Goal: Information Seeking & Learning: Learn about a topic

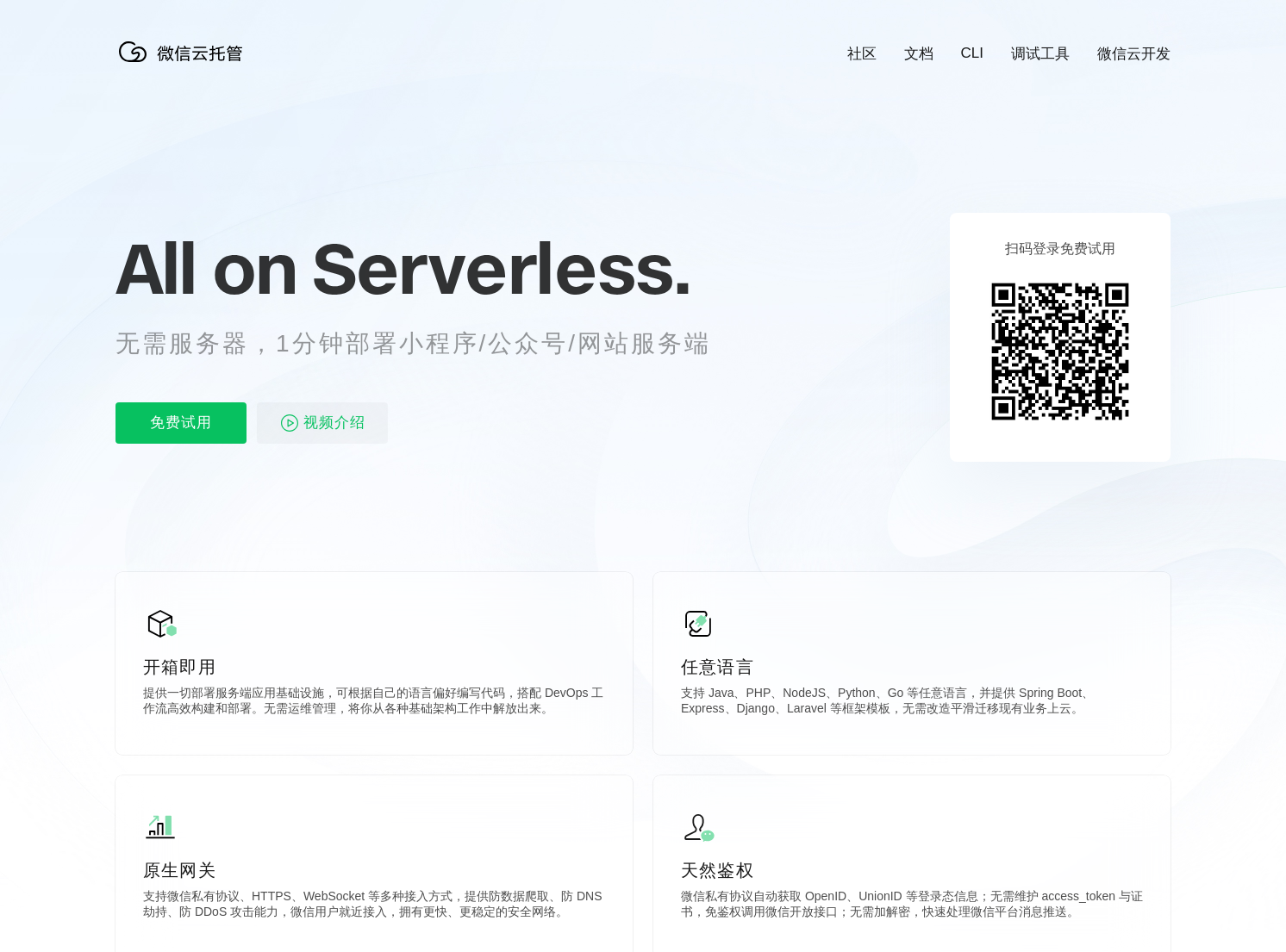
scroll to position [0, 3066]
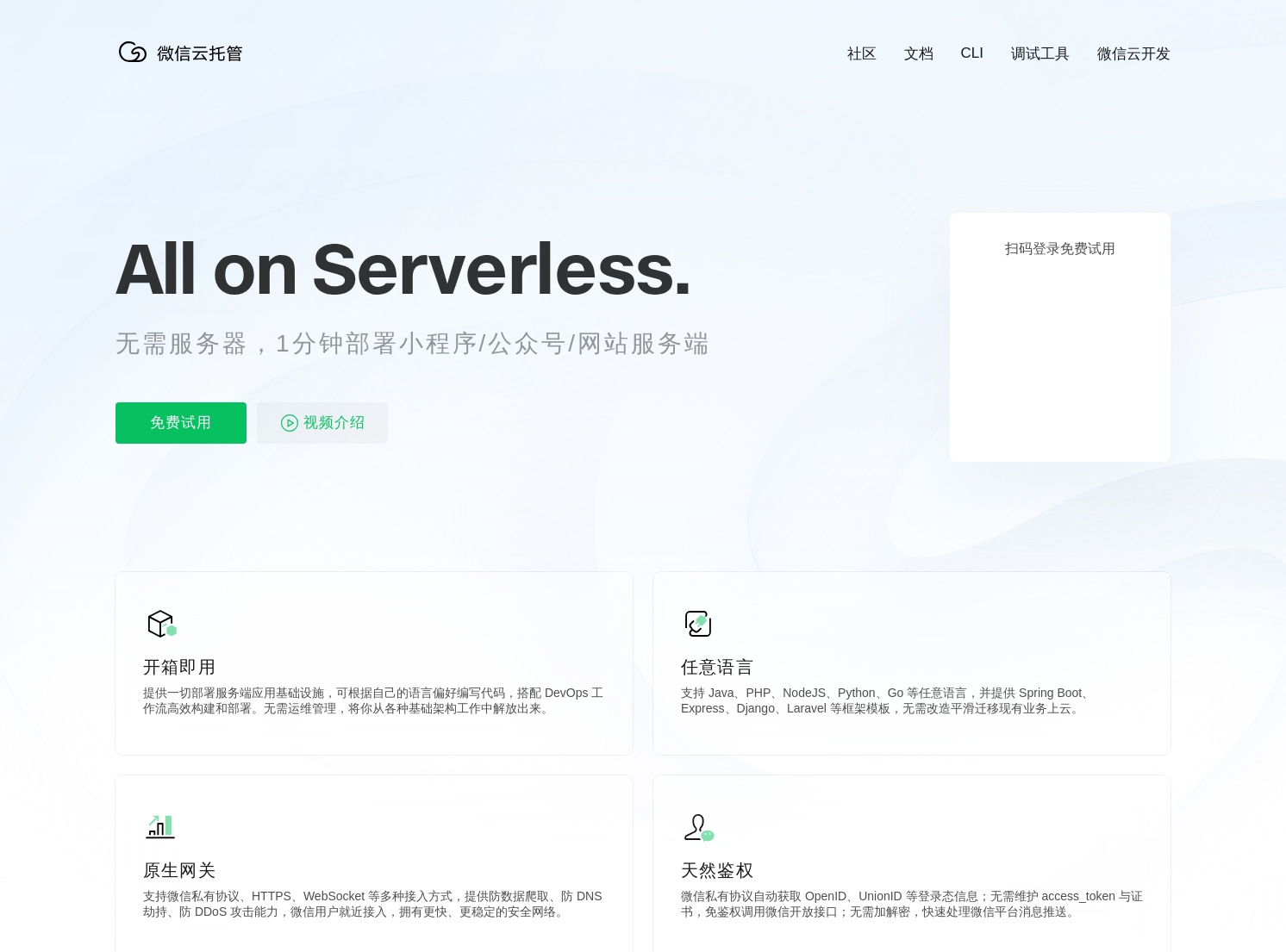
scroll to position [0, 3066]
click at [1076, 420] on img at bounding box center [1060, 351] width 156 height 156
click at [1084, 201] on icon at bounding box center [643, 465] width 1655 height 930
click at [279, 218] on div "All on Serverless. 无需服务器，1分钟部署小程序/公众号/网站服务端 免费试用 视频介绍" at bounding box center [433, 337] width 638 height 250
